Goal: Task Accomplishment & Management: Complete application form

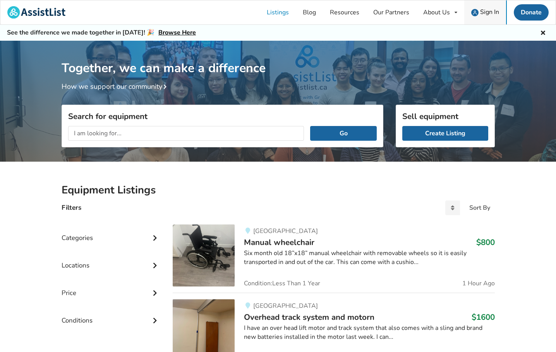
click at [491, 14] on span "Sign In" at bounding box center [489, 12] width 19 height 9
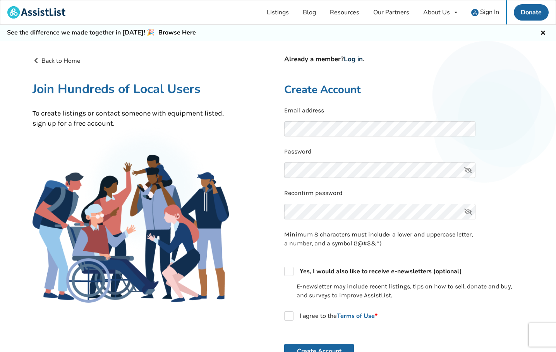
click at [356, 58] on link "Log in" at bounding box center [353, 59] width 19 height 9
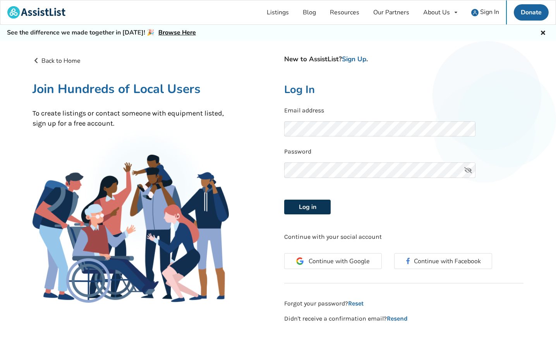
click at [313, 206] on button "Log in" at bounding box center [307, 207] width 46 height 15
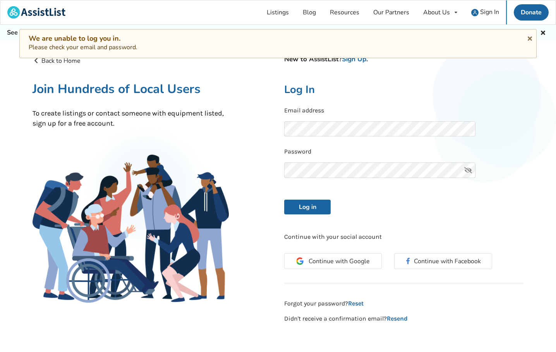
click at [468, 173] on icon at bounding box center [468, 169] width 15 height 15
click at [308, 208] on button "Log in" at bounding box center [307, 207] width 46 height 15
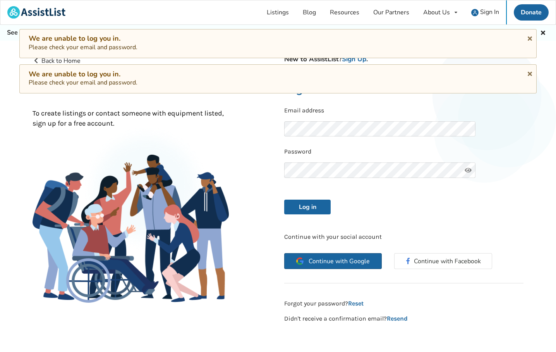
click at [330, 258] on span "Continue with Google" at bounding box center [339, 261] width 61 height 6
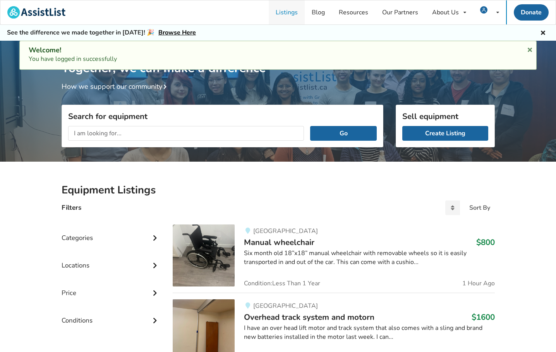
click at [292, 12] on link "Listings" at bounding box center [287, 12] width 36 height 24
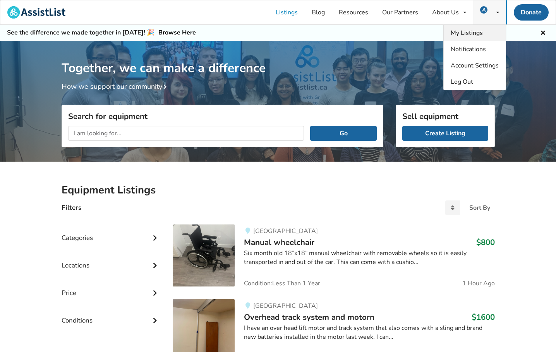
click at [471, 33] on span "My Listings" at bounding box center [467, 33] width 32 height 9
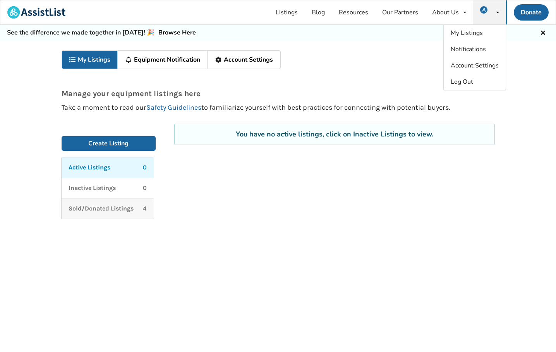
click at [117, 208] on p "Sold/Donated Listings" at bounding box center [101, 208] width 65 height 9
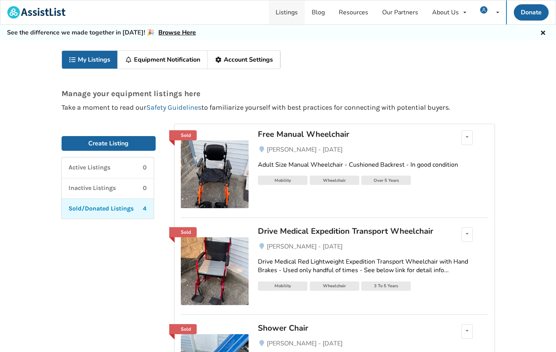
click at [296, 12] on link "Listings" at bounding box center [287, 12] width 36 height 24
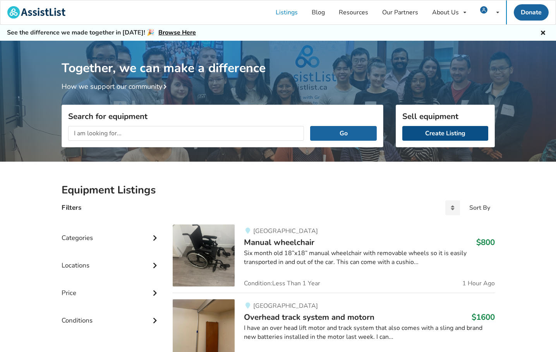
click at [427, 132] on link "Create Listing" at bounding box center [446, 133] width 86 height 15
click at [143, 138] on input "text" at bounding box center [186, 133] width 236 height 15
type input "m"
click at [310, 126] on button "Go" at bounding box center [343, 133] width 66 height 15
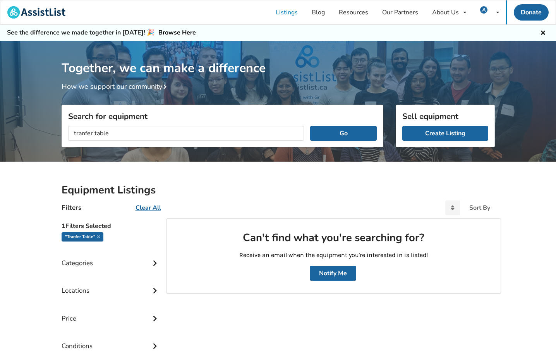
click at [84, 135] on input "tranfer table" at bounding box center [186, 133] width 236 height 15
click at [310, 126] on button "Go" at bounding box center [343, 133] width 66 height 15
click at [131, 131] on input "transfer table" at bounding box center [186, 133] width 236 height 15
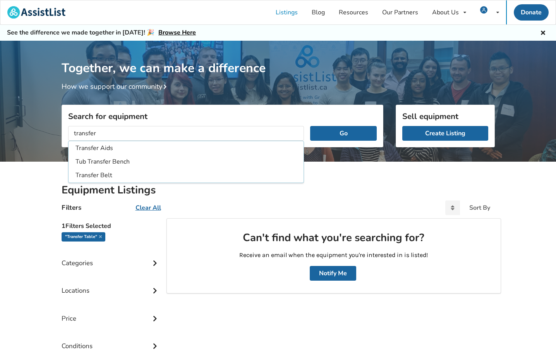
click at [310, 126] on button "Go" at bounding box center [343, 133] width 66 height 15
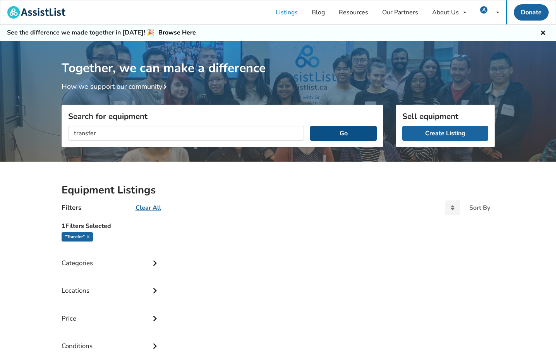
click at [332, 135] on button "Go" at bounding box center [343, 133] width 66 height 15
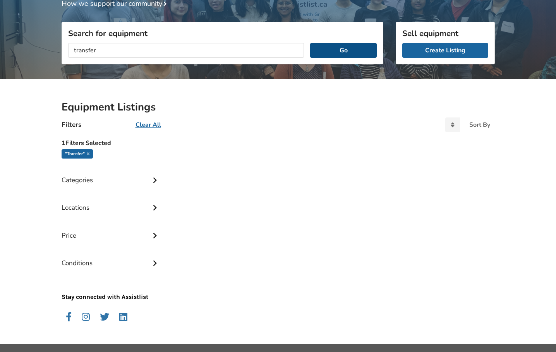
scroll to position [98, 0]
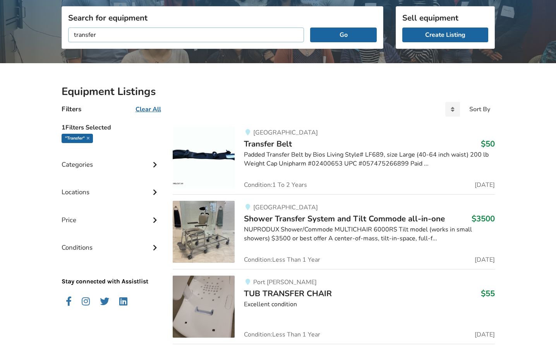
click at [188, 33] on input "transfer" at bounding box center [186, 35] width 236 height 15
click at [310, 28] on button "Go" at bounding box center [343, 35] width 66 height 15
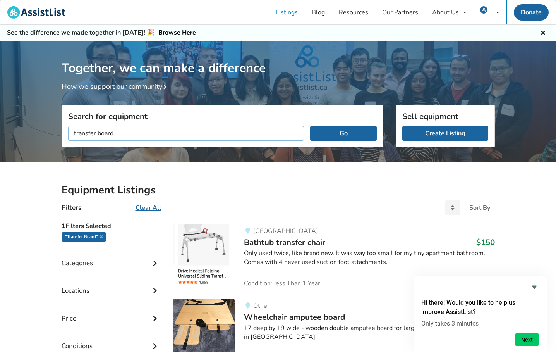
click at [72, 135] on input "transfer board" at bounding box center [186, 133] width 236 height 15
type input "bed transfer board"
click at [310, 126] on button "Go" at bounding box center [343, 133] width 66 height 15
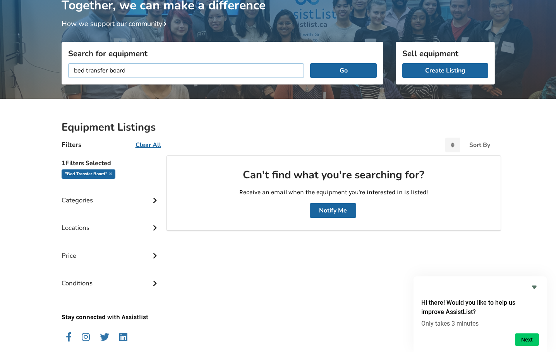
scroll to position [65, 0]
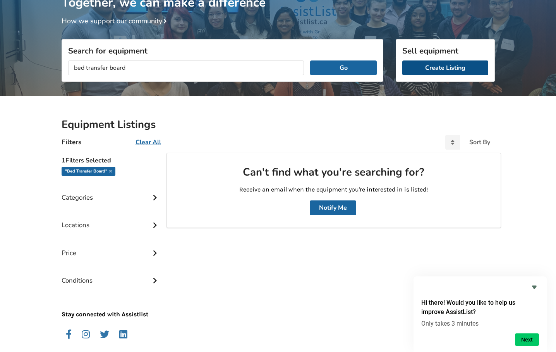
click at [432, 69] on link "Create Listing" at bounding box center [446, 67] width 86 height 15
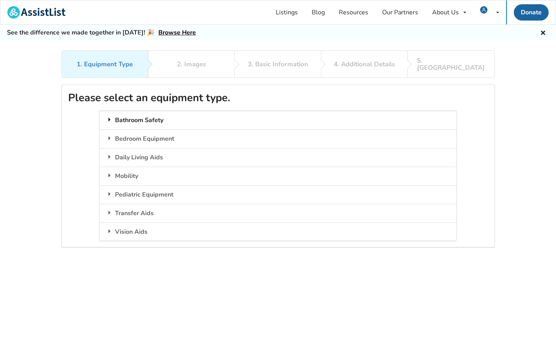
click at [163, 114] on div "Bathroom Safety" at bounding box center [278, 120] width 357 height 19
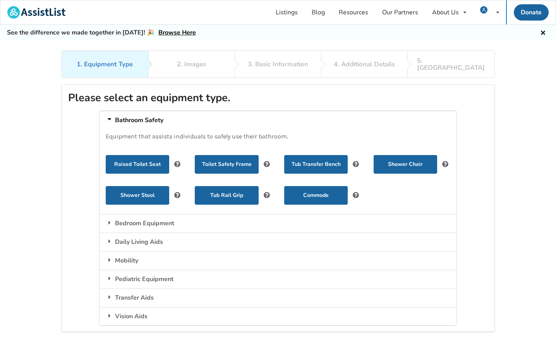
click at [110, 115] on icon at bounding box center [110, 119] width 6 height 8
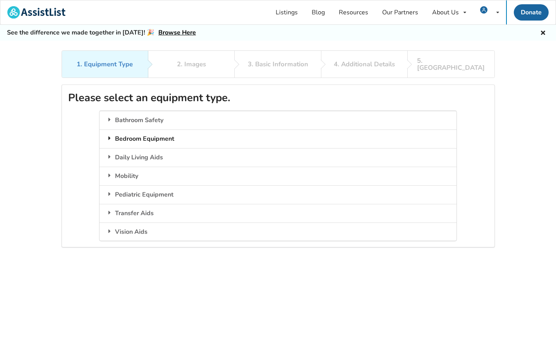
click at [108, 135] on icon at bounding box center [110, 138] width 8 height 6
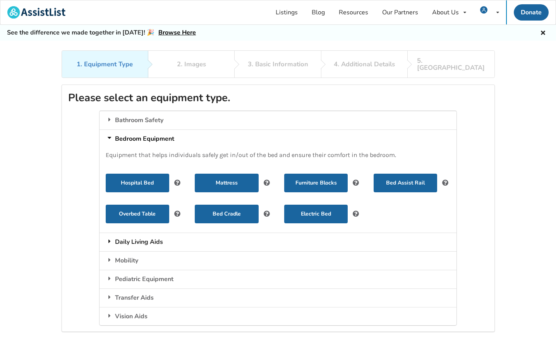
click at [107, 238] on icon at bounding box center [110, 241] width 8 height 6
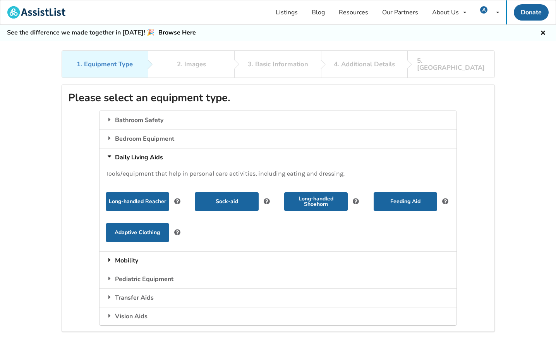
click at [109, 256] on icon at bounding box center [110, 259] width 8 height 6
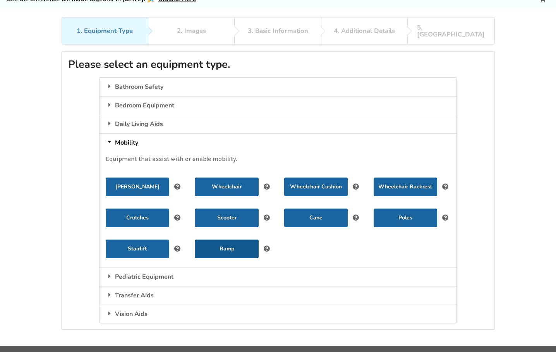
scroll to position [50, 0]
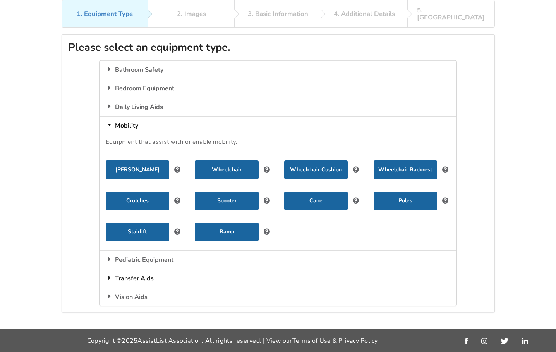
click at [110, 274] on icon at bounding box center [110, 277] width 8 height 6
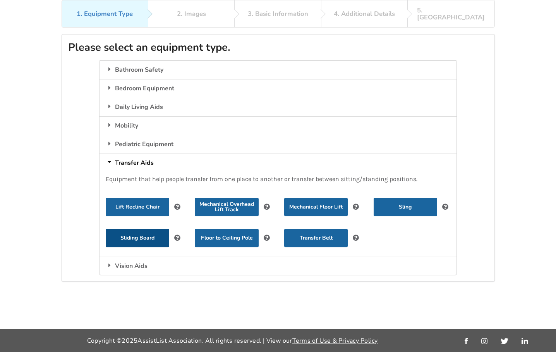
click at [129, 235] on button "Sliding Board" at bounding box center [138, 238] width 64 height 19
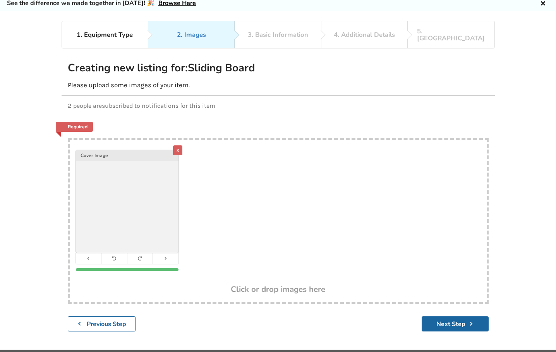
scroll to position [50, 0]
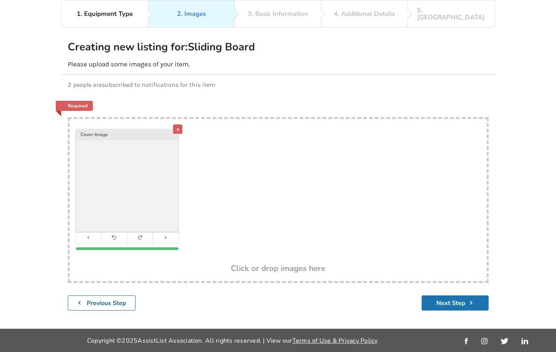
click at [461, 300] on button "Next Step" at bounding box center [455, 302] width 67 height 15
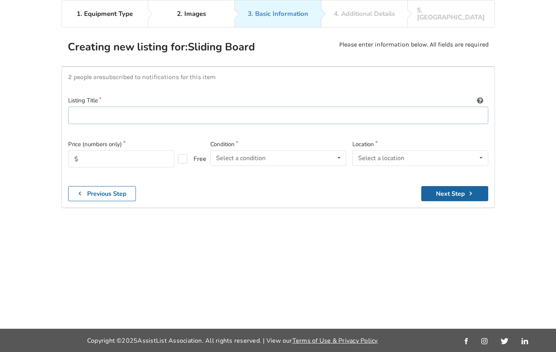
click at [143, 107] on input at bounding box center [278, 115] width 420 height 17
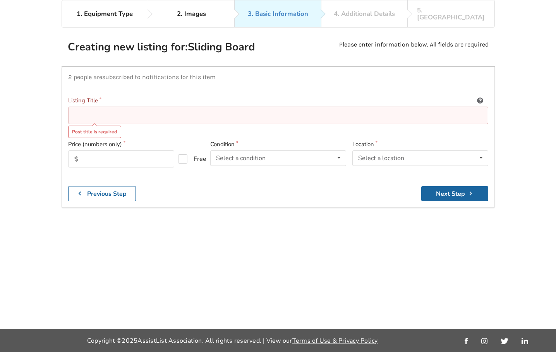
paste input "BEASY, BeasyGlyder Transfer System, 1300"
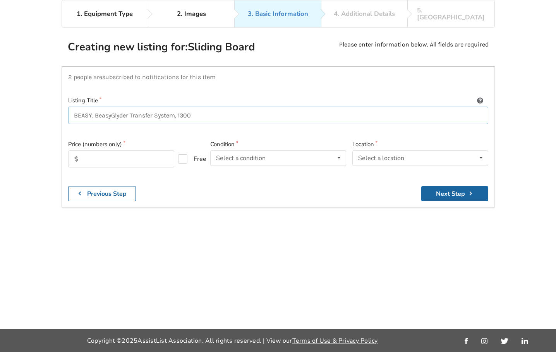
type input "BEASY, BeasyGlyder Transfer System, 1300"
click at [146, 151] on input "text" at bounding box center [121, 158] width 106 height 17
type input "100"
click at [273, 175] on div "2 people are subscribed to notifications for this item Listing Title BEASY, Bea…" at bounding box center [279, 137] width 434 height 141
click at [287, 153] on div "Select a condition Brand New Less Than 1 Year 1 To 2 Years 3 To 5 Years Over 5 …" at bounding box center [278, 157] width 136 height 15
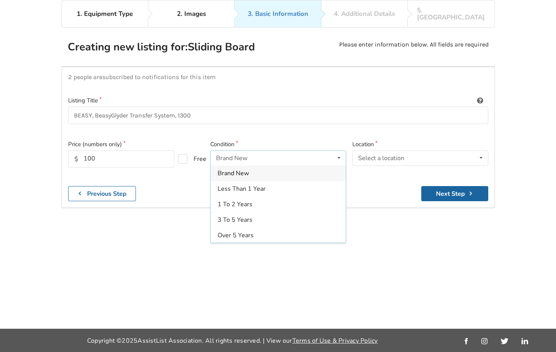
click at [288, 169] on div "Brand New" at bounding box center [278, 172] width 135 height 15
click at [392, 155] on div "Select a location" at bounding box center [381, 158] width 46 height 6
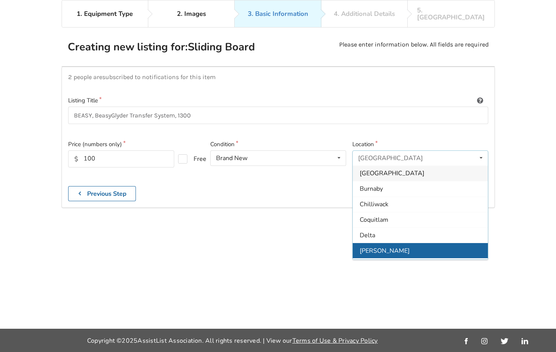
click at [391, 243] on div "[PERSON_NAME]" at bounding box center [420, 250] width 135 height 15
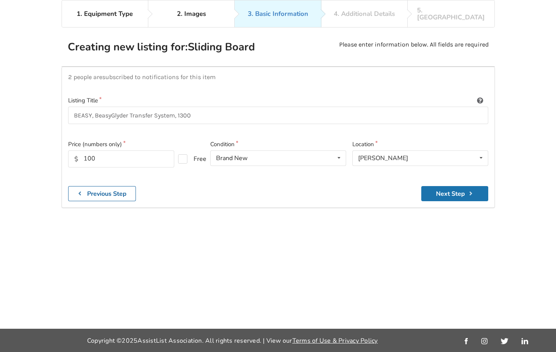
click at [436, 188] on button "Next Step" at bounding box center [455, 193] width 67 height 15
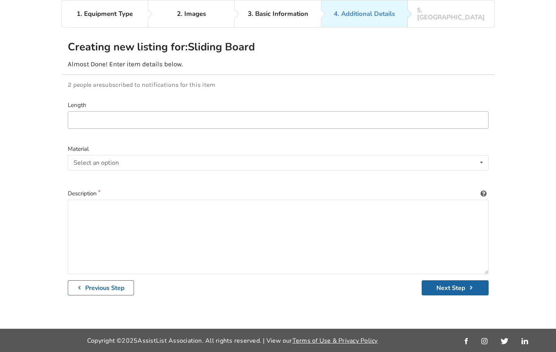
click at [238, 115] on input at bounding box center [278, 119] width 421 height 17
type input "32""
click at [211, 155] on div "Select an option Wood Plastic Composite" at bounding box center [278, 162] width 421 height 15
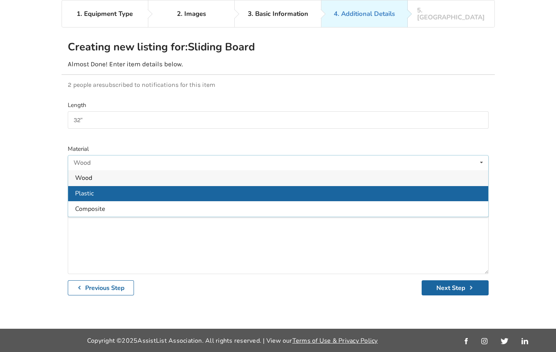
click at [208, 186] on div "Plastic" at bounding box center [278, 193] width 420 height 15
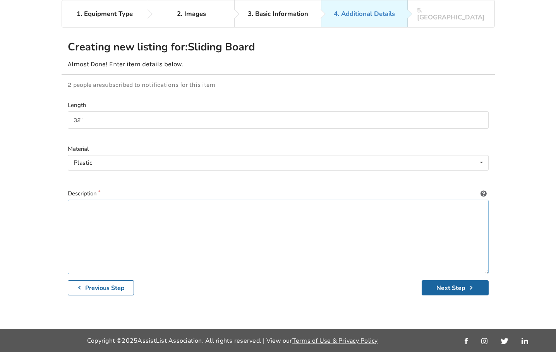
click at [128, 200] on textarea at bounding box center [278, 237] width 421 height 74
paste textarea "Beasy Premium Transfer Systems offer a safe transition from wheelchair to: car;…"
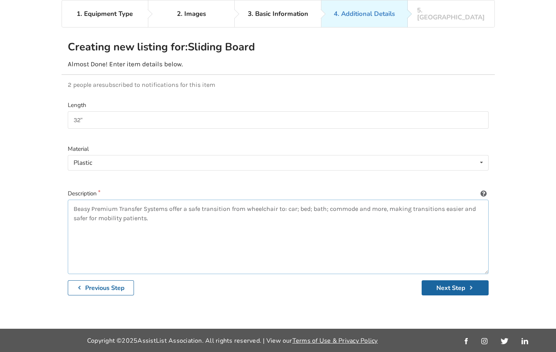
paste textarea "https://libertycare.ca/product/beasy-beasyglyder-transfer-system-1300/"
click at [194, 213] on textarea "Beasy Premium Transfer Systems offer a safe transition from wheelchair to: car;…" at bounding box center [278, 237] width 421 height 74
click at [73, 241] on textarea "Beasy Premium Transfer Systems offer a safe transition from wheelchair to: car;…" at bounding box center [278, 237] width 421 height 74
click at [72, 204] on textarea "Beasy Premium Transfer Systems offer a safe transition from wheelchair to: car;…" at bounding box center [278, 237] width 421 height 74
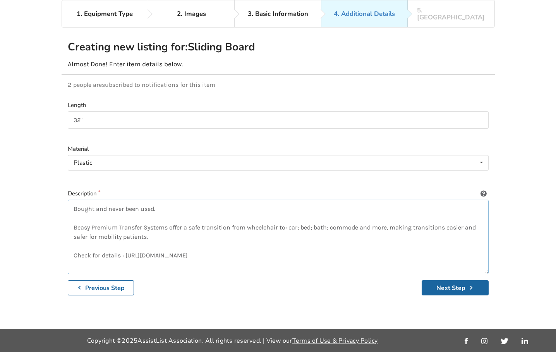
click at [163, 204] on textarea "Bought and never been used. Beasy Premium Transfer Systems offer a safe transit…" at bounding box center [278, 237] width 421 height 74
type textarea "Bought and never been used. Beasy Premium Transfer Systems offer a safe transit…"
click at [451, 286] on button "Next Step" at bounding box center [455, 287] width 67 height 15
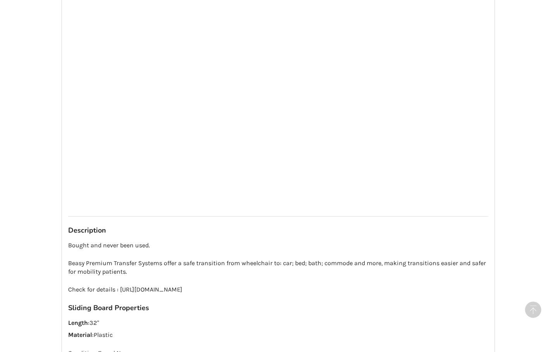
scroll to position [442, 0]
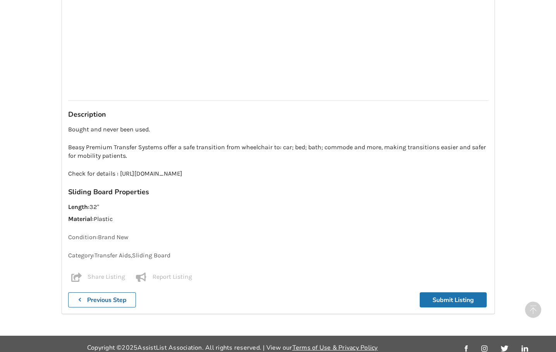
click at [449, 294] on button "Submit Listing" at bounding box center [453, 299] width 67 height 15
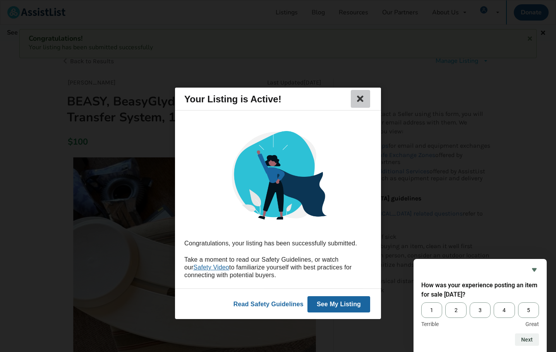
click at [360, 97] on icon at bounding box center [360, 98] width 11 height 9
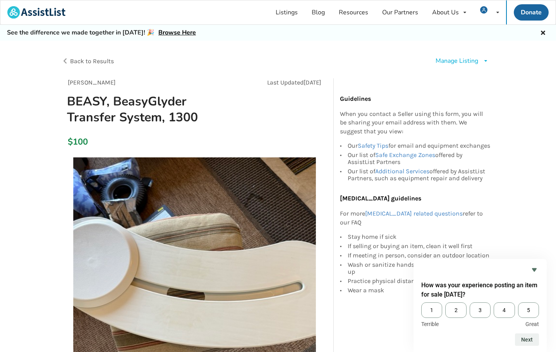
click at [476, 62] on div "Manage Listing" at bounding box center [457, 61] width 43 height 9
click at [289, 17] on link "Listings" at bounding box center [287, 12] width 36 height 24
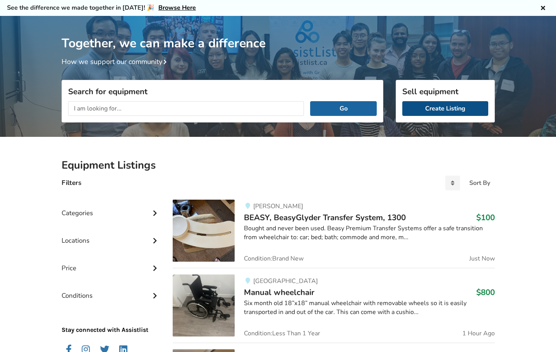
click at [432, 110] on link "Create Listing" at bounding box center [446, 108] width 86 height 15
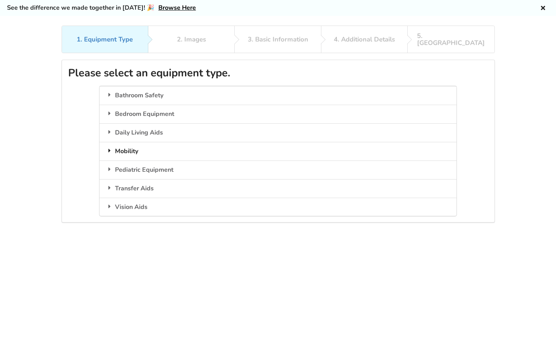
click at [136, 142] on div "Mobility" at bounding box center [278, 151] width 357 height 19
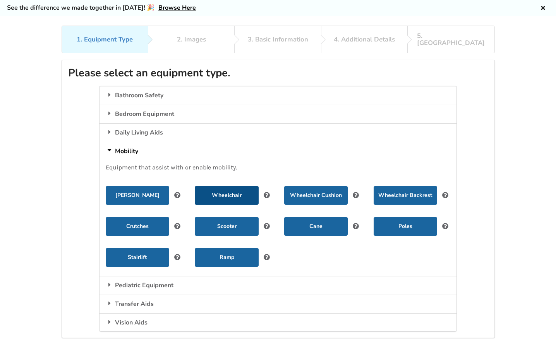
click at [240, 189] on button "Wheelchair" at bounding box center [227, 195] width 64 height 19
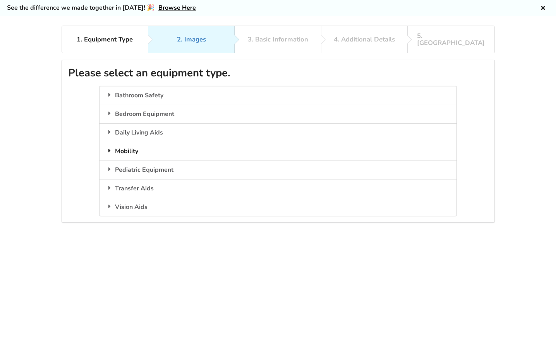
click at [148, 149] on div "Mobility" at bounding box center [278, 151] width 357 height 19
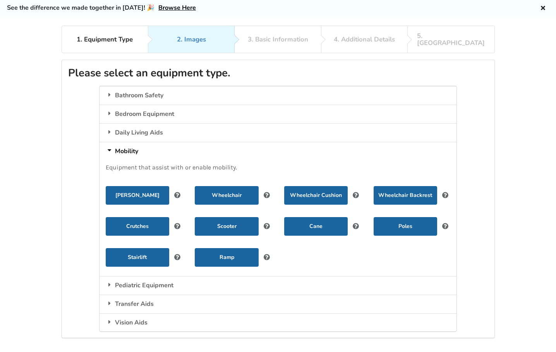
scroll to position [50, 0]
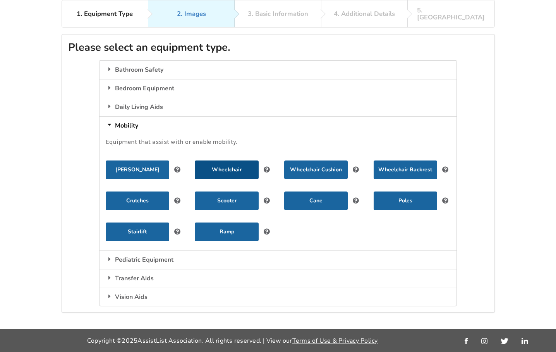
click at [222, 162] on button "Wheelchair" at bounding box center [227, 169] width 64 height 19
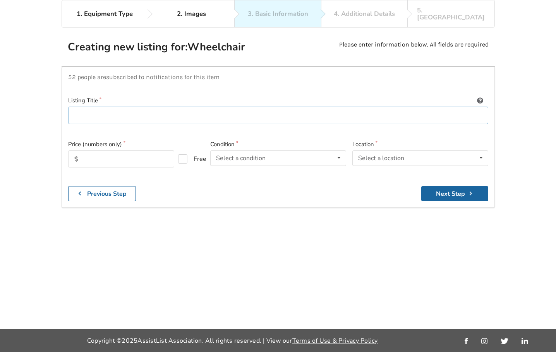
click at [159, 114] on input at bounding box center [278, 115] width 420 height 17
type input "Wheel chair Batteries AGM"
click at [185, 154] on label "Free" at bounding box center [189, 158] width 22 height 9
checkbox input "true"
click at [255, 155] on div "Select a condition" at bounding box center [241, 158] width 50 height 6
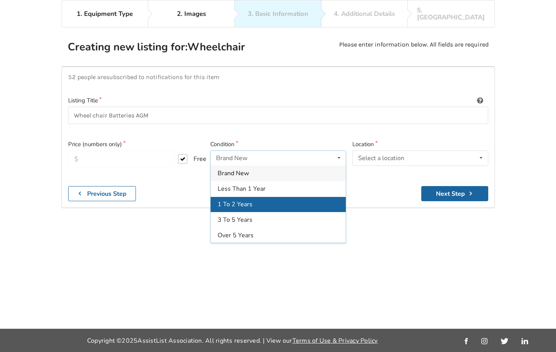
click at [265, 201] on div "1 To 2 Years" at bounding box center [278, 203] width 135 height 15
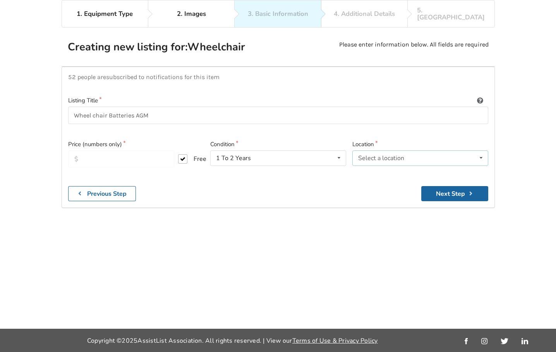
click at [415, 155] on div "Select a location Abbotsford Burnaby Chilliwack Coquitlam Delta Langley Maple R…" at bounding box center [421, 157] width 136 height 15
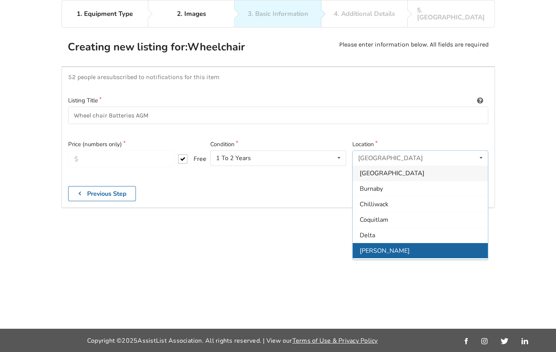
click at [397, 243] on div "[PERSON_NAME]" at bounding box center [420, 250] width 135 height 15
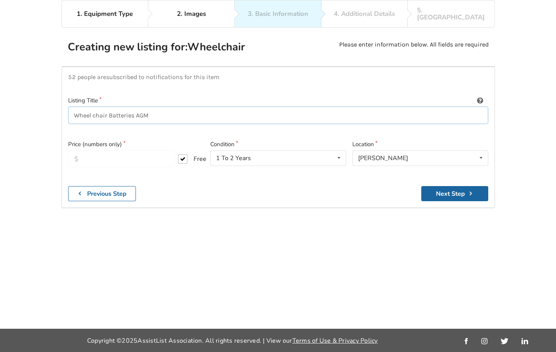
click at [271, 115] on input "Wheel chair Batteries AGM" at bounding box center [278, 115] width 420 height 17
click at [153, 111] on input "Wheel chair Batteries 12V (2pair, 4 in total)" at bounding box center [278, 115] width 420 height 17
click at [215, 113] on input "Wheel chair Batteries 12V (2 pair, 4 in total)" at bounding box center [278, 115] width 420 height 17
type input "Wheel chair Batteries 12V (2 pair, 4 in total)"
click at [439, 186] on button "Next Step" at bounding box center [455, 193] width 67 height 15
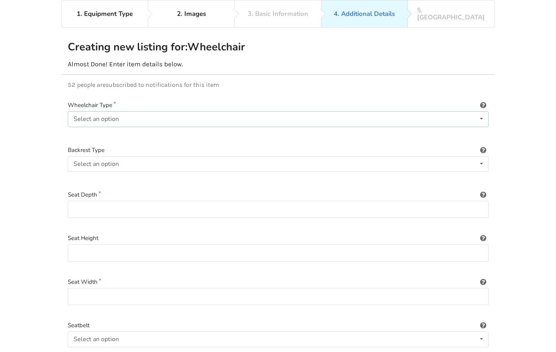
click at [275, 115] on div "Select an option Power/electric Manual Transport Tilt" at bounding box center [278, 118] width 421 height 15
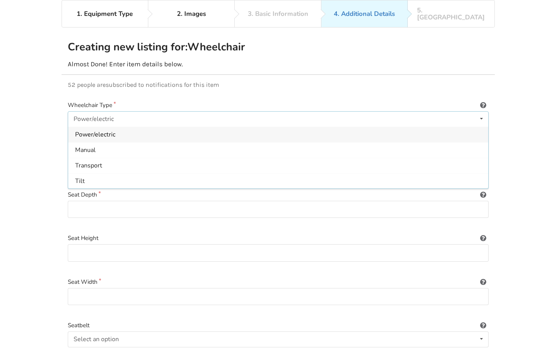
click at [252, 127] on div "Power/electric" at bounding box center [278, 134] width 420 height 15
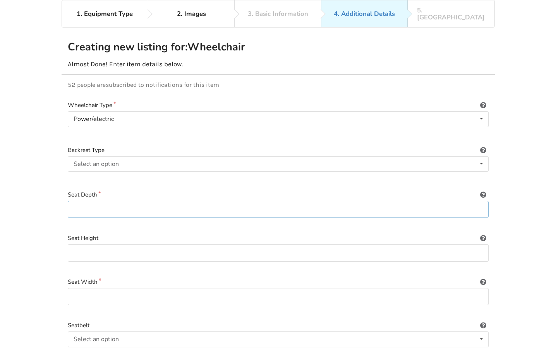
click at [242, 208] on input at bounding box center [278, 209] width 421 height 17
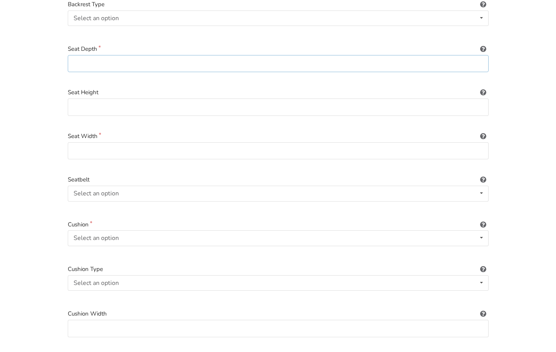
scroll to position [197, 0]
type input "0"
click at [237, 97] on input at bounding box center [278, 105] width 421 height 17
click at [225, 141] on input at bounding box center [278, 149] width 421 height 17
type input "-"
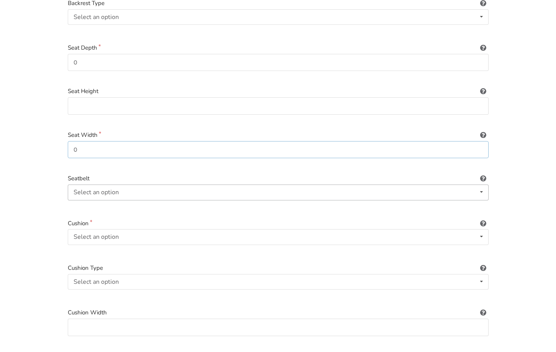
type input "0"
click at [211, 184] on div "Select an option Included Not included" at bounding box center [278, 191] width 421 height 15
click at [224, 74] on div at bounding box center [278, 77] width 421 height 7
click at [229, 58] on input "0" at bounding box center [278, 62] width 421 height 17
type input "N/A"
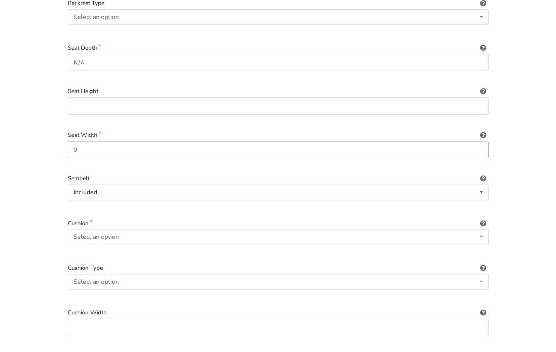
click at [171, 141] on input "0" at bounding box center [278, 149] width 421 height 17
type input "N/A"
click at [173, 188] on div "Included Included Not included" at bounding box center [278, 191] width 421 height 15
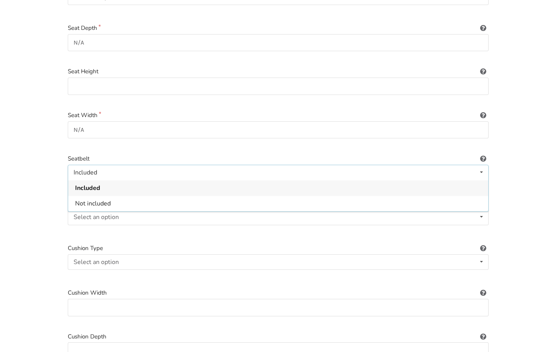
scroll to position [221, 0]
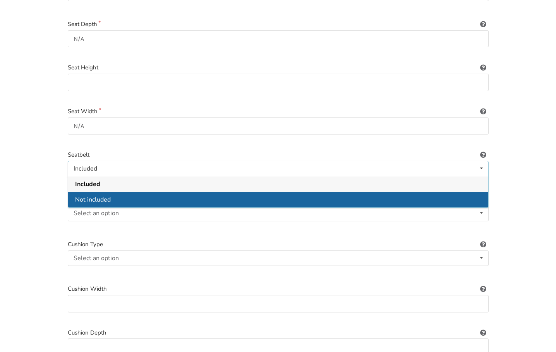
click at [158, 191] on div "Not included" at bounding box center [278, 198] width 420 height 15
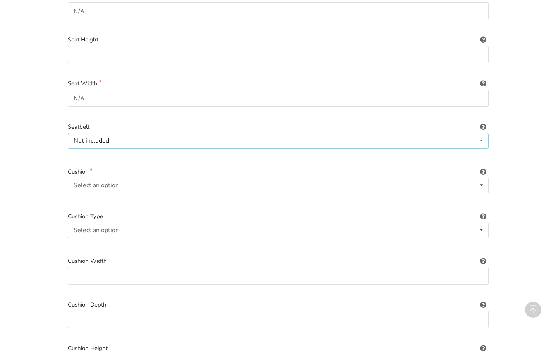
scroll to position [288, 0]
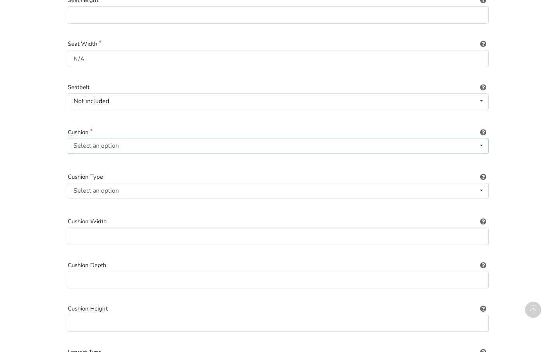
click at [156, 141] on div "Select an option Included Not included" at bounding box center [278, 145] width 421 height 15
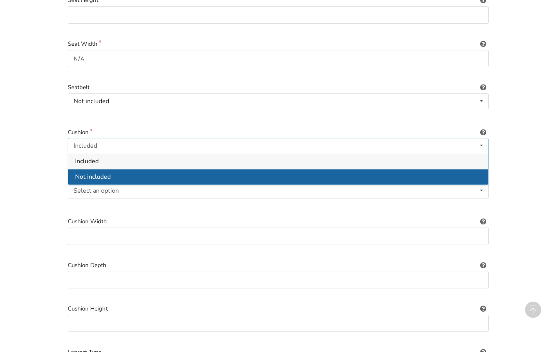
click at [155, 169] on div "Not included" at bounding box center [278, 176] width 420 height 15
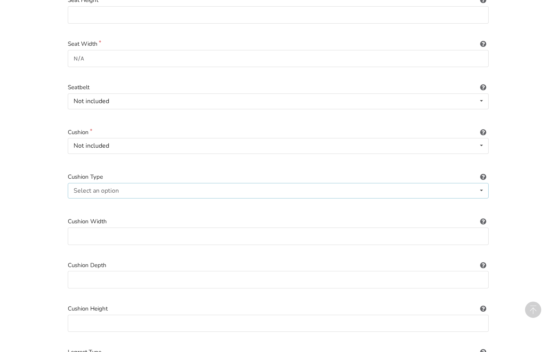
click at [150, 188] on div "Select an option Not applicable Foam Gel Air Gel and foam Air and foam Captain'…" at bounding box center [278, 190] width 421 height 15
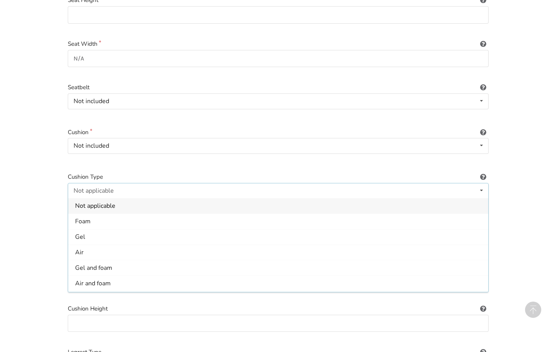
click at [150, 201] on div "Not applicable" at bounding box center [278, 205] width 420 height 15
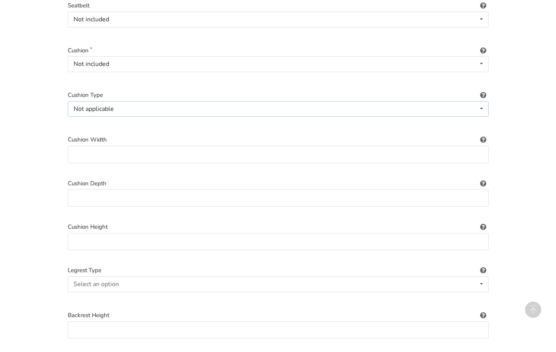
scroll to position [380, 0]
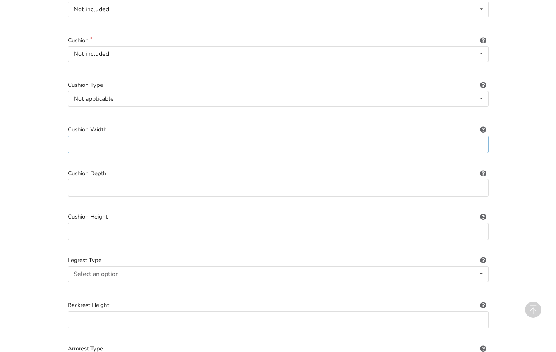
click at [157, 141] on input at bounding box center [278, 144] width 421 height 17
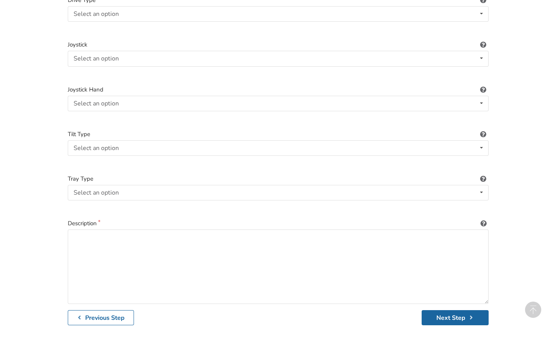
scroll to position [1058, 0]
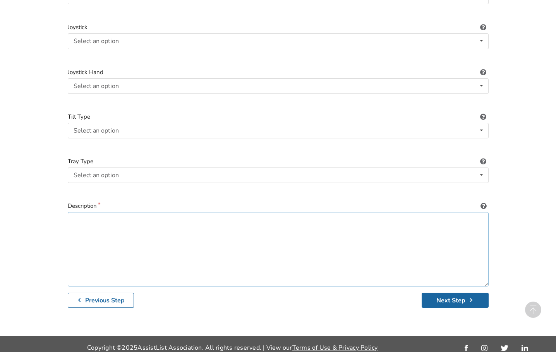
click at [138, 213] on textarea at bounding box center [278, 249] width 421 height 74
type textarea "F"
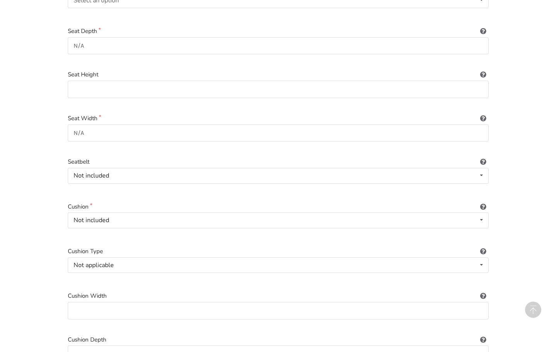
scroll to position [0, 0]
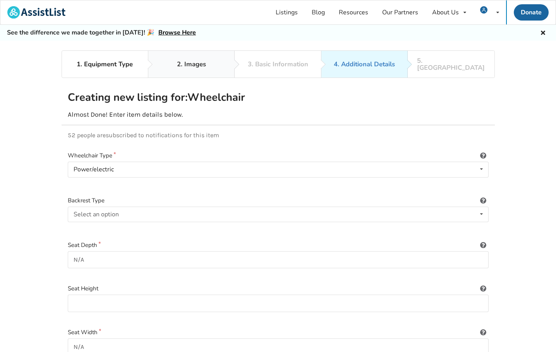
click at [191, 66] on link "2. Images" at bounding box center [191, 64] width 86 height 27
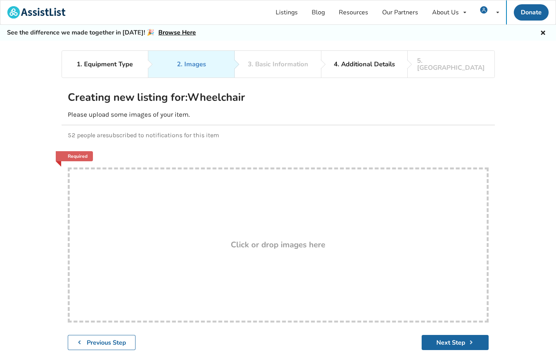
scroll to position [50, 0]
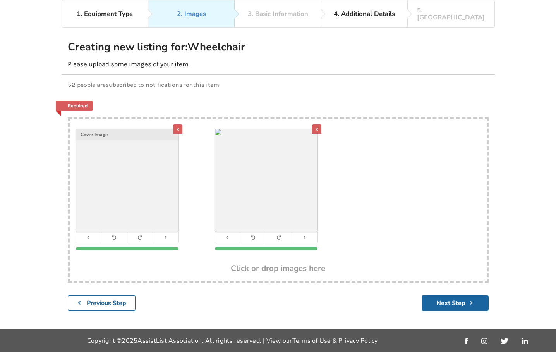
click at [302, 85] on div "52 people are subscribed to notifications for this item" at bounding box center [279, 85] width 434 height 20
click at [441, 298] on button "Next Step" at bounding box center [455, 302] width 67 height 15
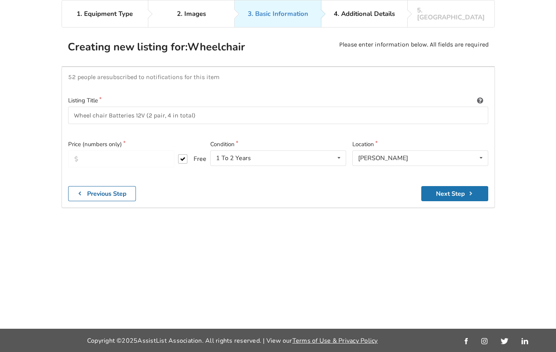
click at [446, 189] on button "Next Step" at bounding box center [455, 193] width 67 height 15
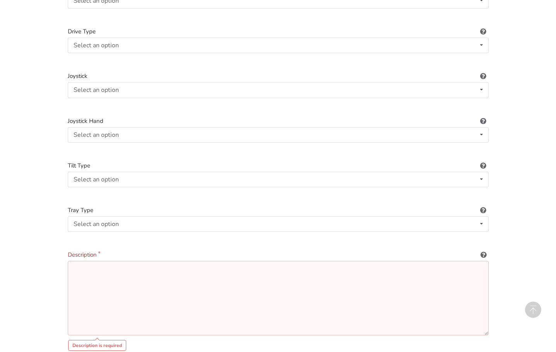
scroll to position [1074, 0]
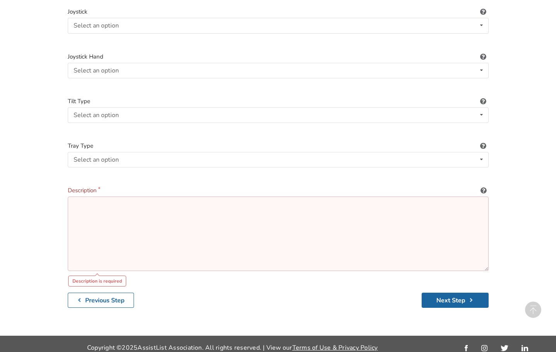
click at [262, 206] on textarea at bounding box center [278, 233] width 421 height 74
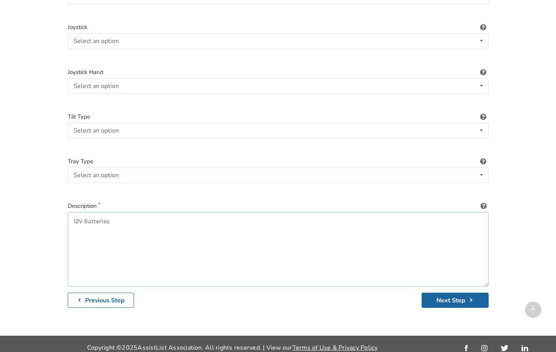
click at [72, 216] on textarea "12V Batteries" at bounding box center [278, 249] width 421 height 74
click at [131, 214] on textarea "These 12V Batteries" at bounding box center [278, 249] width 421 height 74
click at [150, 216] on textarea "These 12V Batteries were in constant charge" at bounding box center [278, 249] width 421 height 74
click at [235, 215] on textarea "These 12V Batteries were plugged and constantly charge" at bounding box center [278, 249] width 421 height 74
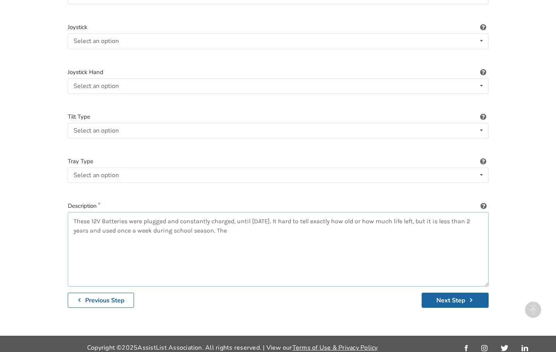
click at [128, 217] on textarea "These 12V Batteries were plugged and constantly charged, until Aug 24 2025. It …" at bounding box center [278, 249] width 421 height 74
click at [242, 223] on textarea "These 12V Batteries were plugged and constantly charged, until Aug 24 2025. It …" at bounding box center [278, 249] width 421 height 74
click at [294, 215] on textarea "These 12V Batteries were plugged and constantly charged, until Aug 24 2025. It …" at bounding box center [278, 249] width 421 height 74
click at [334, 215] on textarea "These 12V Batteries were plugged and constantly charged, until Aug 24 2025. It'…" at bounding box center [278, 249] width 421 height 74
click at [437, 217] on textarea "These 12V Batteries were plugged and constantly charged, until Aug 24 2025. It'…" at bounding box center [278, 249] width 421 height 74
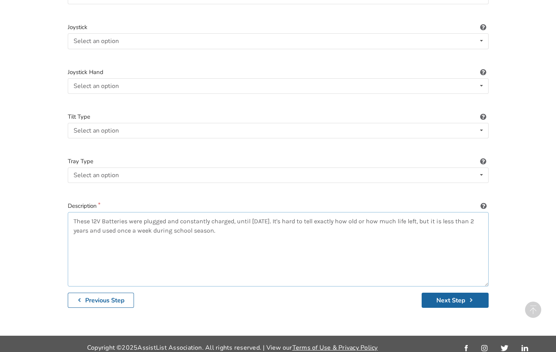
click at [91, 223] on textarea "These 12V Batteries were plugged and constantly charged, until Aug 24 2025. It'…" at bounding box center [278, 249] width 421 height 74
click at [152, 227] on textarea "These 12V Batteries were plugged and constantly charged, until Aug 24 2025. It'…" at bounding box center [278, 249] width 421 height 74
click at [128, 225] on textarea "These 12V Batteries were plugged and constantly charged, until Aug 24 2025. It'…" at bounding box center [278, 249] width 421 height 74
click at [143, 226] on textarea "These 12V Batteries were plugged and constantly charged, until Aug 24 2025. It'…" at bounding box center [278, 249] width 421 height 74
click at [127, 226] on textarea "These 12V Batteries were plugged and constantly charged, until Aug 24 2025. It'…" at bounding box center [278, 249] width 421 height 74
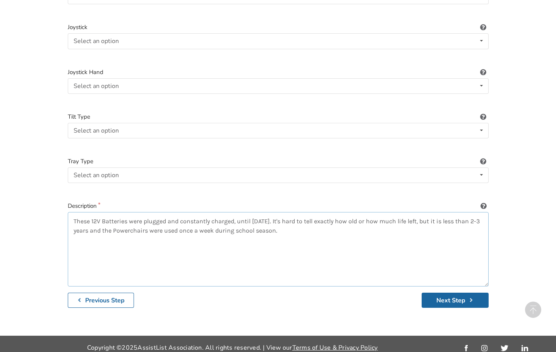
click at [318, 229] on textarea "These 12V Batteries were plugged and constantly charged, until Aug 24 2025. It'…" at bounding box center [278, 249] width 421 height 74
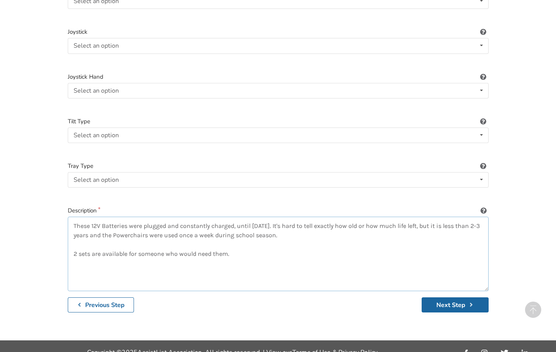
scroll to position [1051, 0]
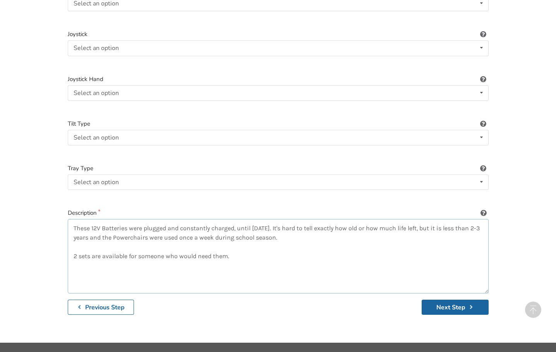
click at [93, 248] on textarea "These 12V Batteries were plugged and constantly charged, until Aug 24 2025. It'…" at bounding box center [278, 256] width 421 height 74
click at [319, 248] on textarea "These 12V Batteries were plugged and constantly charged, until Aug 24 2025. It'…" at bounding box center [278, 256] width 421 height 74
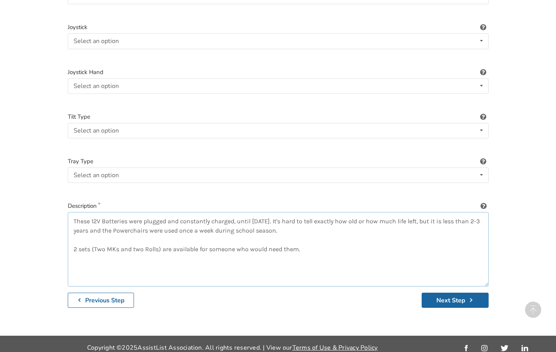
click at [307, 236] on textarea "These 12V Batteries were plugged and constantly charged, until Aug 24 2025. It'…" at bounding box center [278, 249] width 421 height 74
click at [305, 240] on textarea "These 12V Batteries were plugged and constantly charged, until Aug 24 2025. It'…" at bounding box center [278, 249] width 421 height 74
click at [308, 240] on textarea "These 12V Batteries were plugged and constantly charged, until Aug 24 2025. It'…" at bounding box center [278, 249] width 421 height 74
click at [357, 240] on textarea "These 12V Batteries were plugged and constantly charged, until Aug 24 2025. It'…" at bounding box center [278, 249] width 421 height 74
type textarea "These 12V Batteries were plugged and constantly charged, until Aug 24 2025. It'…"
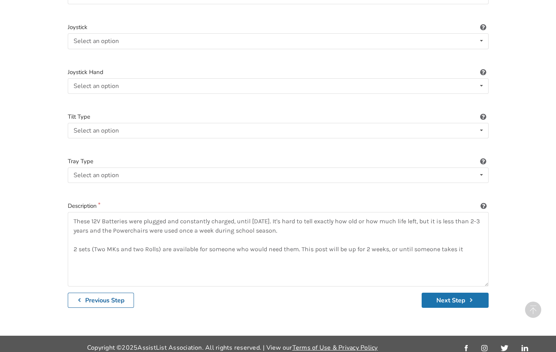
click at [436, 293] on button "Next Step" at bounding box center [455, 299] width 67 height 15
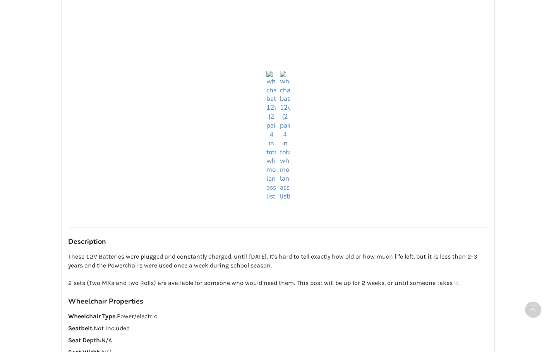
scroll to position [416, 0]
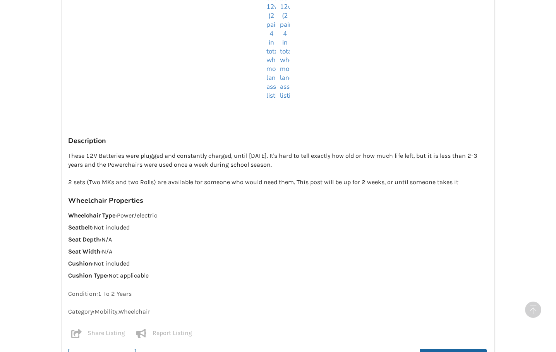
click at [95, 160] on p "These 12V Batteries were plugged and constantly charged, until Aug 24 2025. It'…" at bounding box center [278, 168] width 420 height 35
click at [96, 158] on p "These 12V Batteries were plugged and constantly charged, until Aug 24 2025. It'…" at bounding box center [278, 168] width 420 height 35
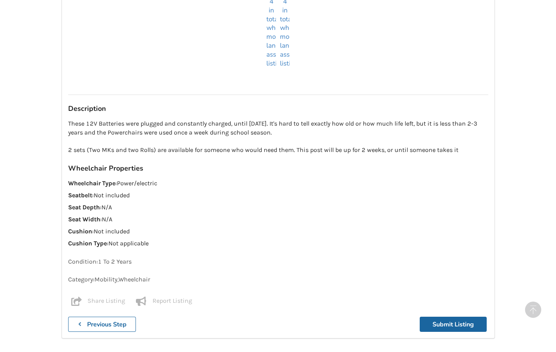
scroll to position [571, 0]
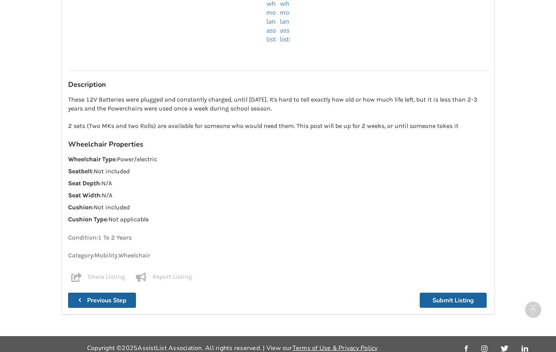
click at [117, 296] on b "Previous Step" at bounding box center [107, 300] width 40 height 9
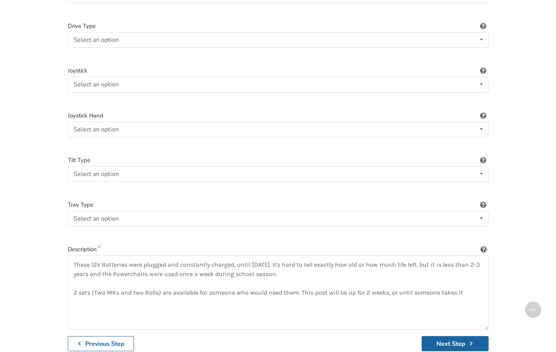
scroll to position [1058, 0]
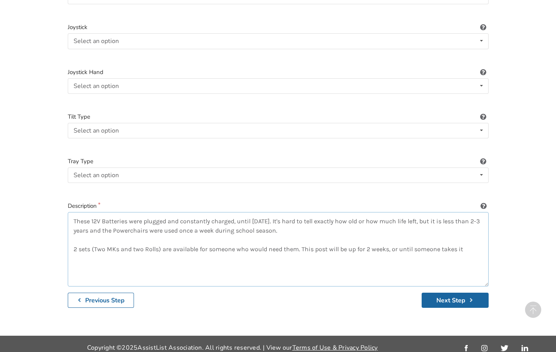
click at [114, 225] on textarea "These 12V Batteries were plugged and constantly charged, until Aug 24 2025. It'…" at bounding box center [278, 249] width 421 height 74
click at [241, 226] on textarea "These 12V Batteries were plugged and constantly charged, until Aug 24 2025. It'…" at bounding box center [278, 249] width 421 height 74
click at [302, 226] on textarea "These 12V Batteries were plugged and constantly charged, until Aug 24 2025. It'…" at bounding box center [278, 249] width 421 height 74
click at [300, 226] on textarea "These 12V Batteries were plugged and constantly charged, until Aug 24 2025. It'…" at bounding box center [278, 249] width 421 height 74
click at [313, 228] on textarea "These 12V Batteries were plugged and constantly charged, until Aug 24 2025. It'…" at bounding box center [278, 249] width 421 height 74
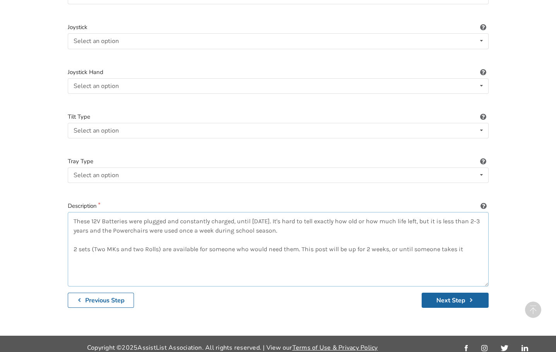
click at [190, 225] on textarea "These 12V Batteries were plugged and constantly charged, until Aug 24 2025. It'…" at bounding box center [278, 249] width 421 height 74
click at [336, 225] on textarea "These 12V Batteries were plugged and constantly charged, until Aug 24 2025. It'…" at bounding box center [278, 249] width 421 height 74
click at [446, 296] on button "Next Step" at bounding box center [455, 299] width 67 height 15
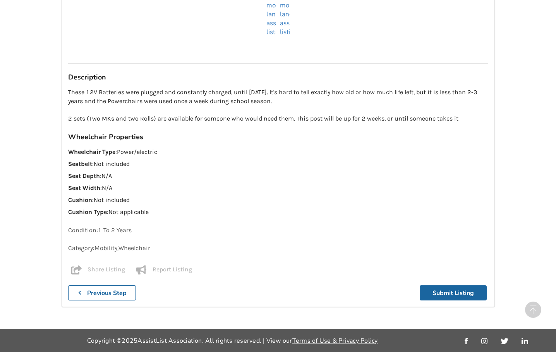
scroll to position [571, 0]
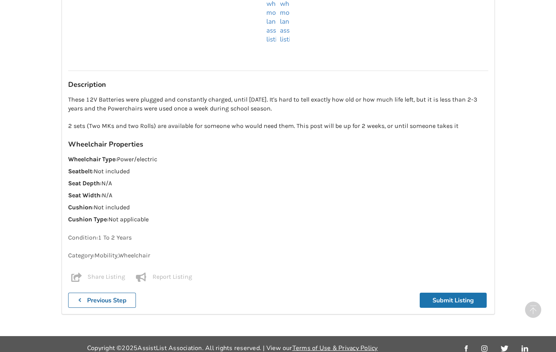
click at [447, 293] on button "Submit Listing" at bounding box center [453, 299] width 67 height 15
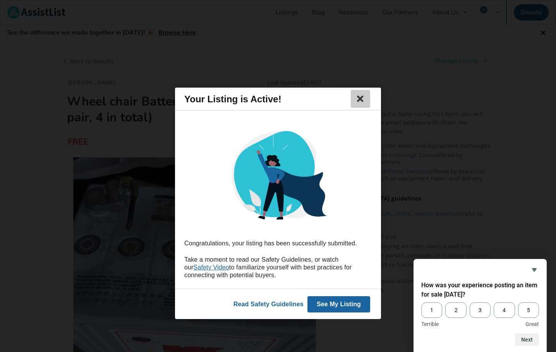
click at [362, 100] on icon at bounding box center [360, 98] width 11 height 9
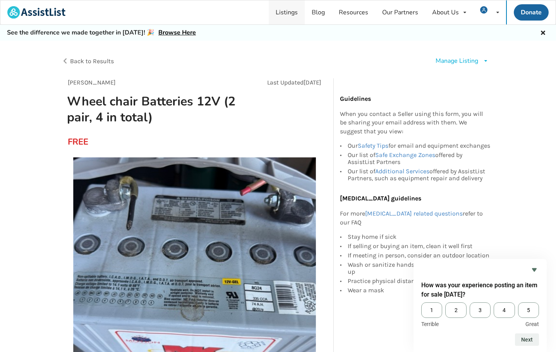
click at [293, 12] on link "Listings" at bounding box center [287, 12] width 36 height 24
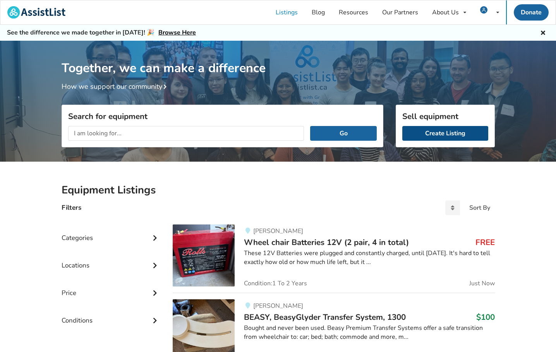
click at [437, 134] on link "Create Listing" at bounding box center [446, 133] width 86 height 15
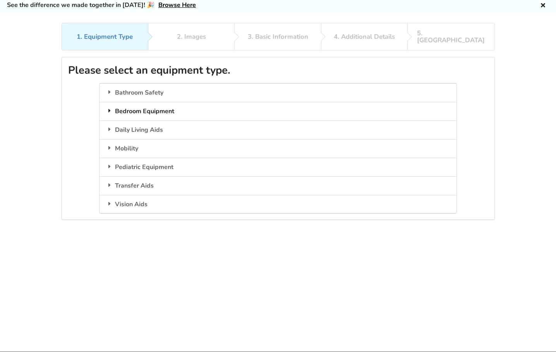
scroll to position [50, 0]
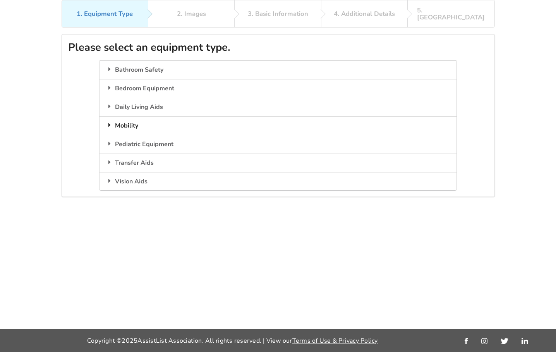
click at [146, 118] on div "Mobility" at bounding box center [278, 125] width 357 height 19
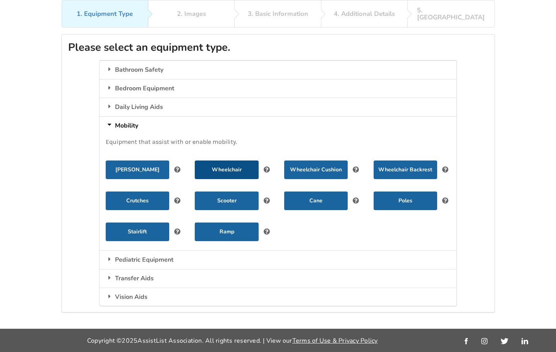
click at [243, 164] on button "Wheelchair" at bounding box center [227, 169] width 64 height 19
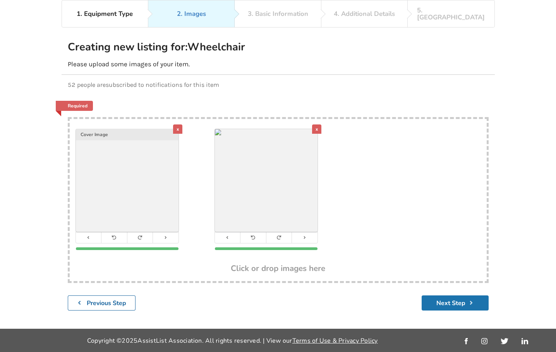
click at [440, 295] on button "Next Step" at bounding box center [455, 302] width 67 height 15
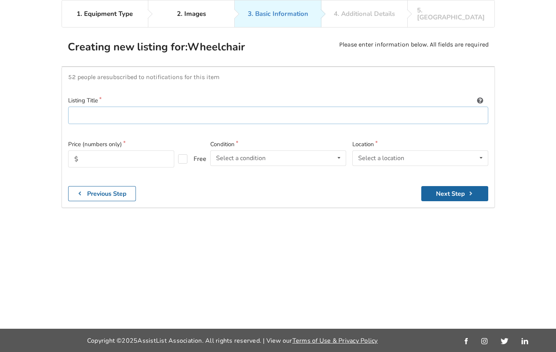
click at [182, 107] on input at bounding box center [278, 115] width 420 height 17
type input "Power Wheelchair Tires"
click at [156, 153] on input "text" at bounding box center [121, 158] width 106 height 17
click at [182, 154] on label "Free" at bounding box center [189, 158] width 22 height 9
checkbox input "true"
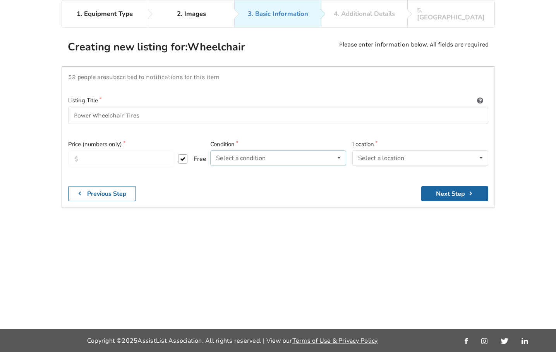
click at [249, 155] on div "Select a condition" at bounding box center [241, 158] width 50 height 6
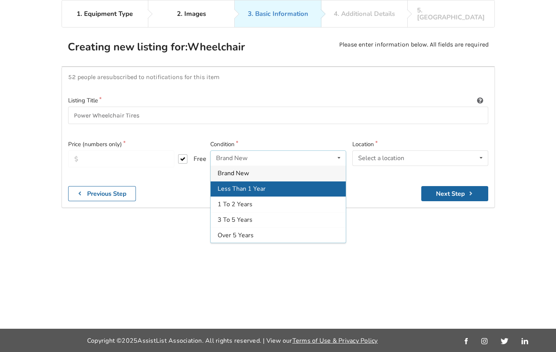
click at [257, 181] on div "Less Than 1 Year" at bounding box center [278, 188] width 135 height 15
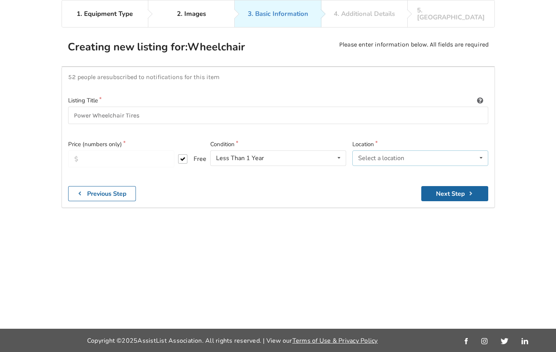
click at [379, 155] on div "Select a location" at bounding box center [381, 158] width 46 height 6
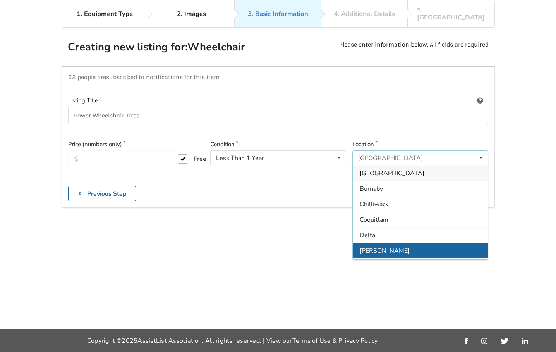
click at [379, 243] on div "[PERSON_NAME]" at bounding box center [420, 250] width 135 height 15
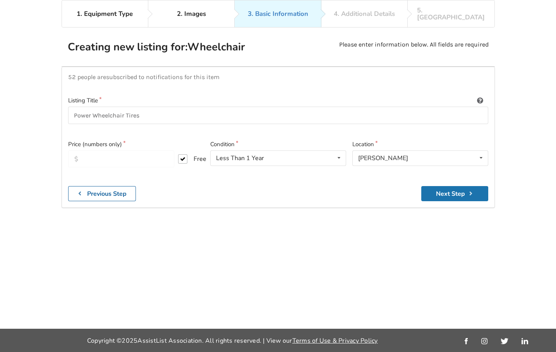
click at [439, 188] on button "Next Step" at bounding box center [455, 193] width 67 height 15
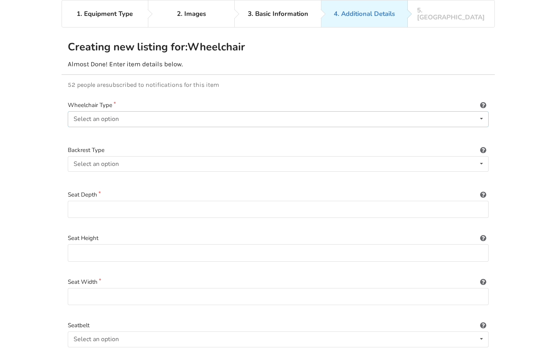
click at [159, 112] on div "Select an option Power/electric Manual Transport Tilt" at bounding box center [278, 118] width 421 height 15
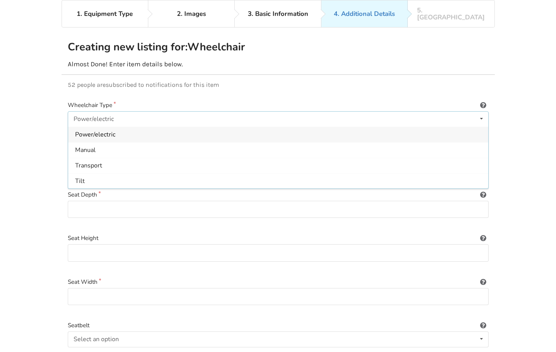
click at [158, 127] on div "Power/electric" at bounding box center [278, 134] width 420 height 15
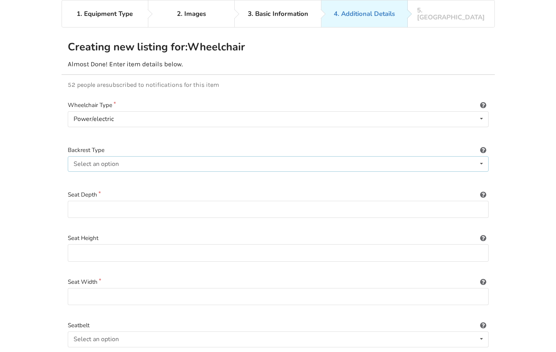
click at [163, 156] on div "Select an option Sling (standard upholstery) Hardshell (rigid) Tension-adjustab…" at bounding box center [278, 163] width 421 height 15
click at [196, 133] on div at bounding box center [278, 136] width 421 height 7
click at [215, 159] on div "Sling (standard upholstery) Sling (standard upholstery) Hardshell (rigid) Tensi…" at bounding box center [278, 163] width 421 height 15
click at [107, 208] on input at bounding box center [278, 209] width 421 height 17
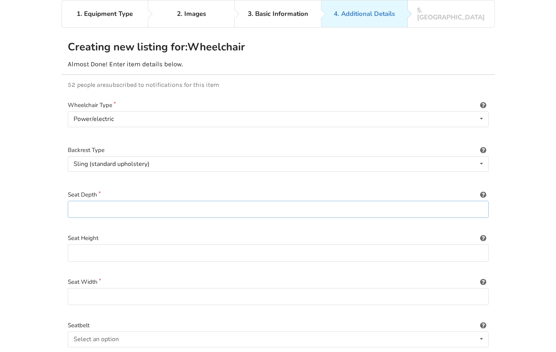
type input "N/A"
click at [116, 256] on div "Seat Height" at bounding box center [278, 252] width 421 height 37
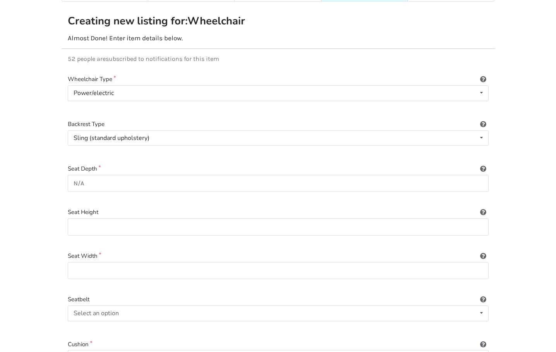
scroll to position [105, 0]
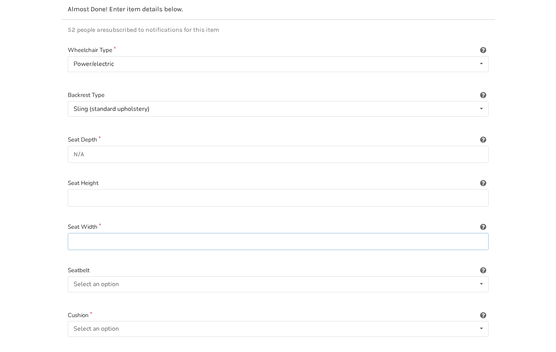
click at [119, 240] on input at bounding box center [278, 241] width 421 height 17
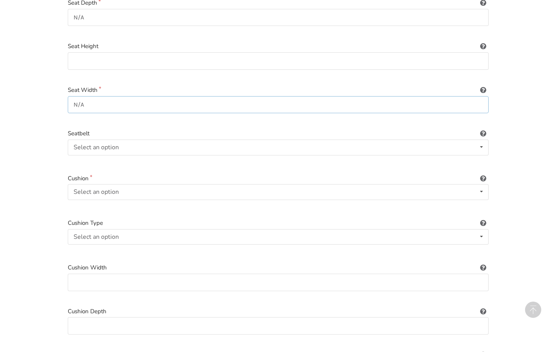
scroll to position [251, 0]
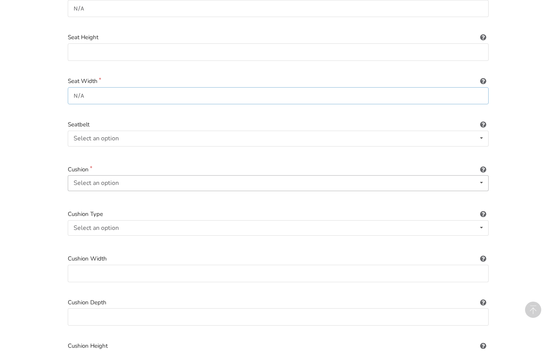
type input "N/A"
click at [130, 175] on div "Select an option Included Not included" at bounding box center [278, 182] width 421 height 15
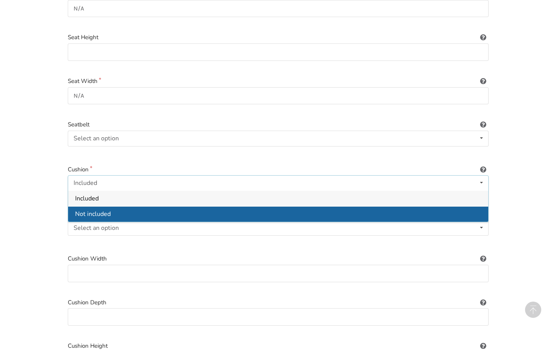
click at [119, 208] on div "Not included" at bounding box center [278, 213] width 420 height 15
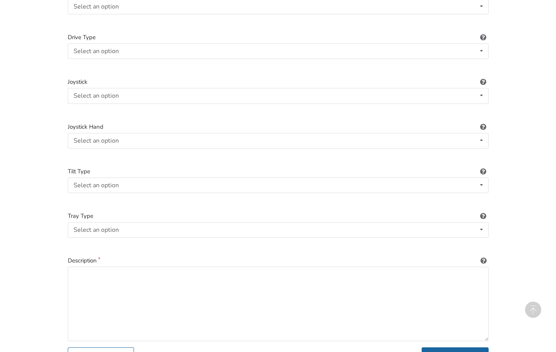
scroll to position [1058, 0]
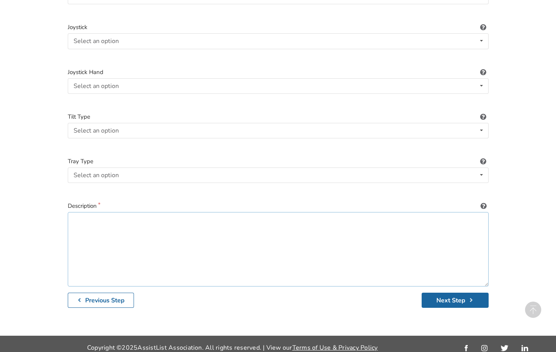
click at [127, 220] on textarea at bounding box center [278, 249] width 421 height 74
type textarea "T"
click at [162, 216] on textarea "These Tire were briefly used for Powerchair" at bounding box center [278, 249] width 421 height 74
click at [222, 212] on textarea "These Tire were briefly used for a Powerchair" at bounding box center [278, 249] width 421 height 74
click at [200, 215] on textarea "These Tire were briefly used for a Powerchair. If" at bounding box center [278, 249] width 421 height 74
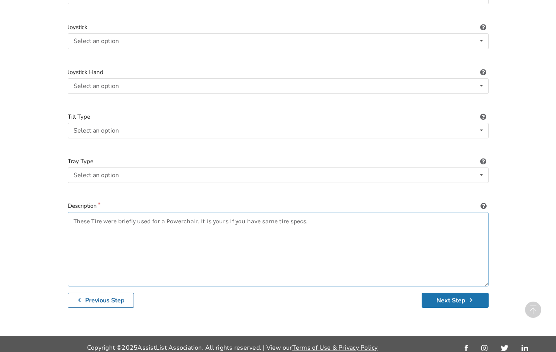
type textarea "These Tire were briefly used for a Powerchair. It is yours if you have same tir…"
click at [437, 293] on button "Next Step" at bounding box center [455, 299] width 67 height 15
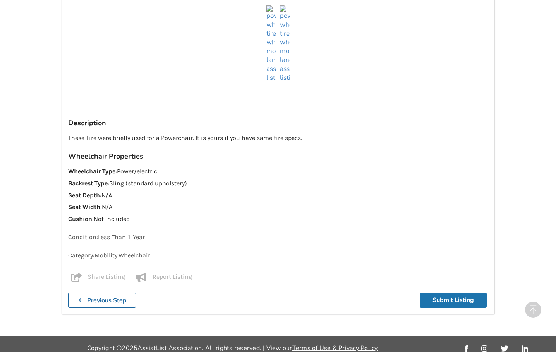
click at [450, 298] on button "Submit Listing" at bounding box center [453, 299] width 67 height 15
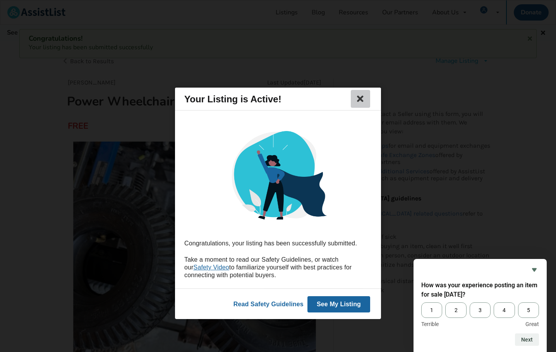
click at [362, 97] on icon at bounding box center [360, 98] width 11 height 9
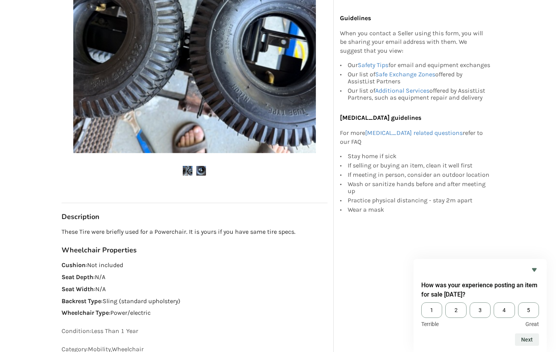
scroll to position [234, 0]
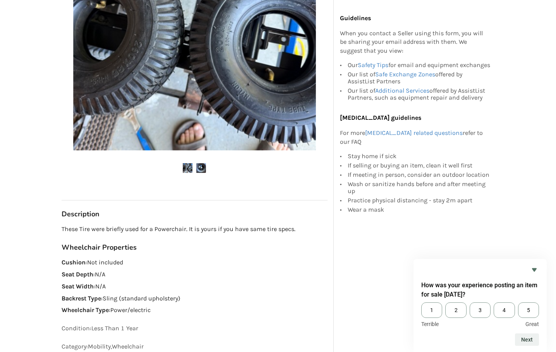
click at [203, 169] on img at bounding box center [201, 168] width 10 height 10
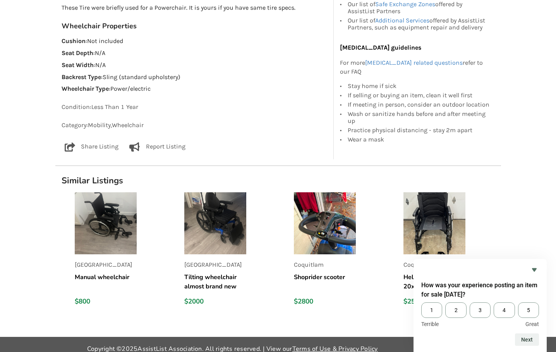
scroll to position [456, 0]
click at [265, 91] on p "Wheelchair Type : Power/electric" at bounding box center [195, 88] width 266 height 9
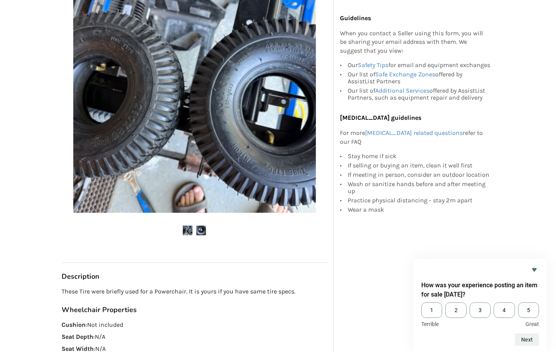
scroll to position [0, 0]
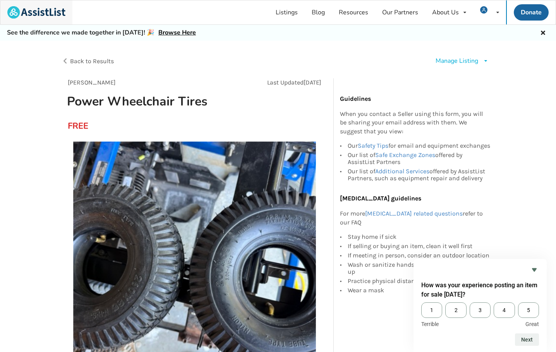
click at [42, 14] on img at bounding box center [36, 12] width 58 height 12
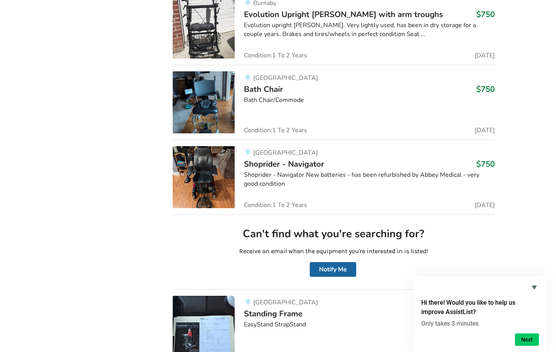
scroll to position [3769, 0]
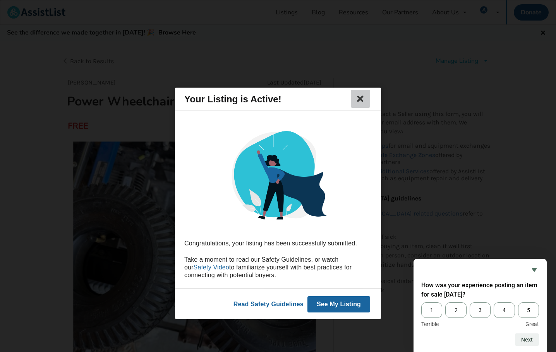
click at [365, 98] on icon at bounding box center [360, 98] width 11 height 9
